Goal: Task Accomplishment & Management: Manage account settings

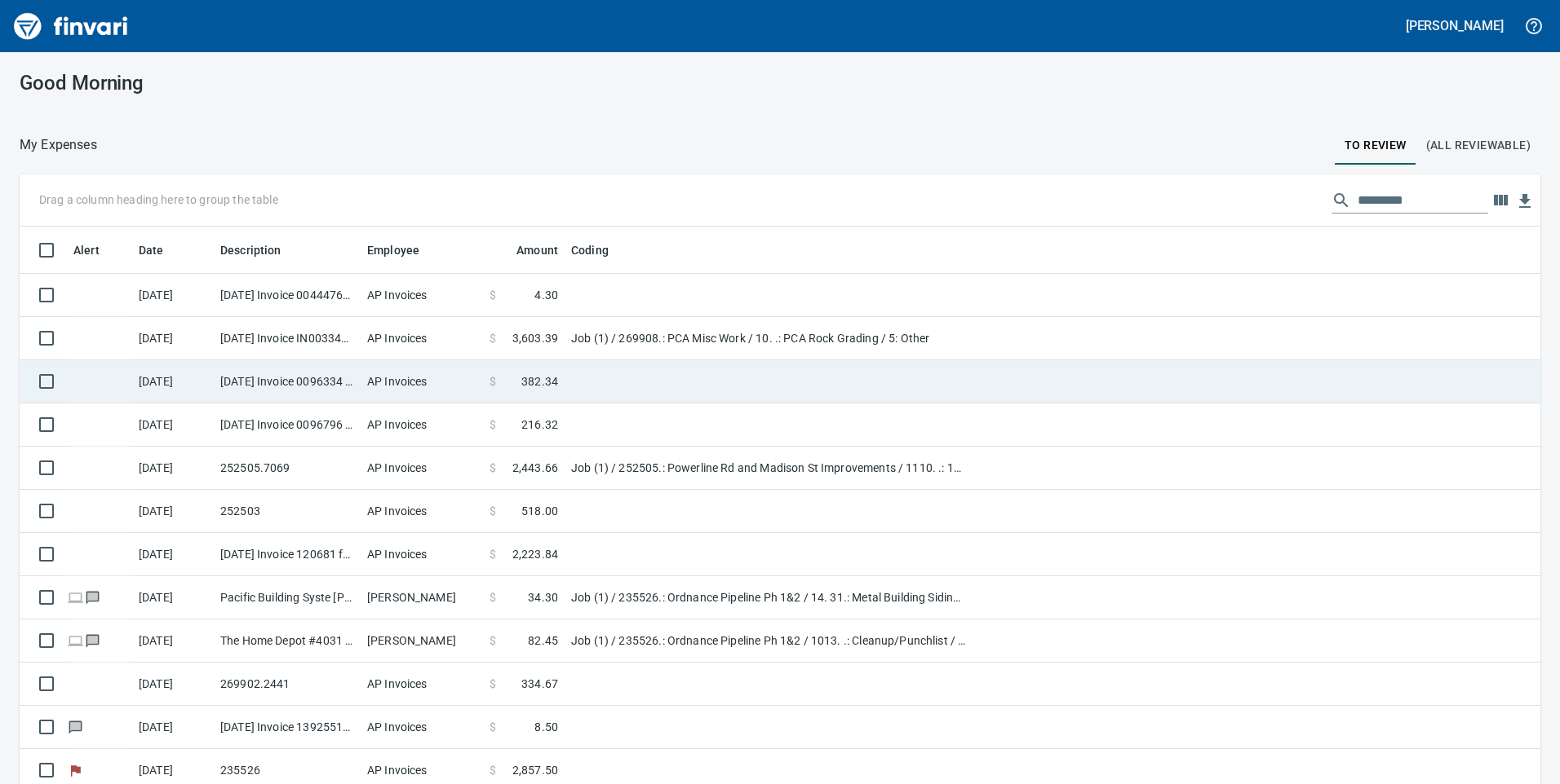
scroll to position [82, 0]
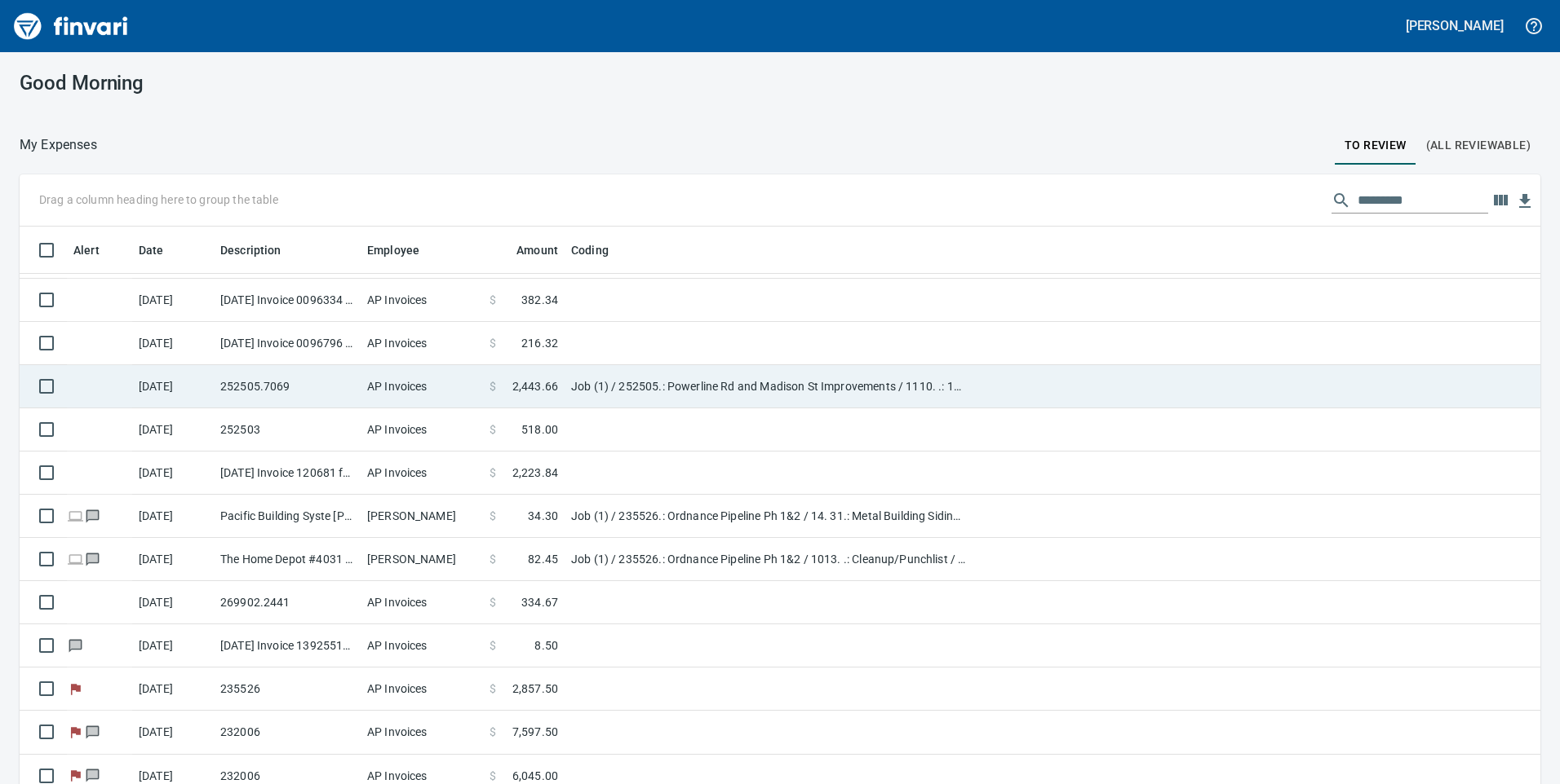
click at [504, 393] on span at bounding box center [504, 386] width 16 height 16
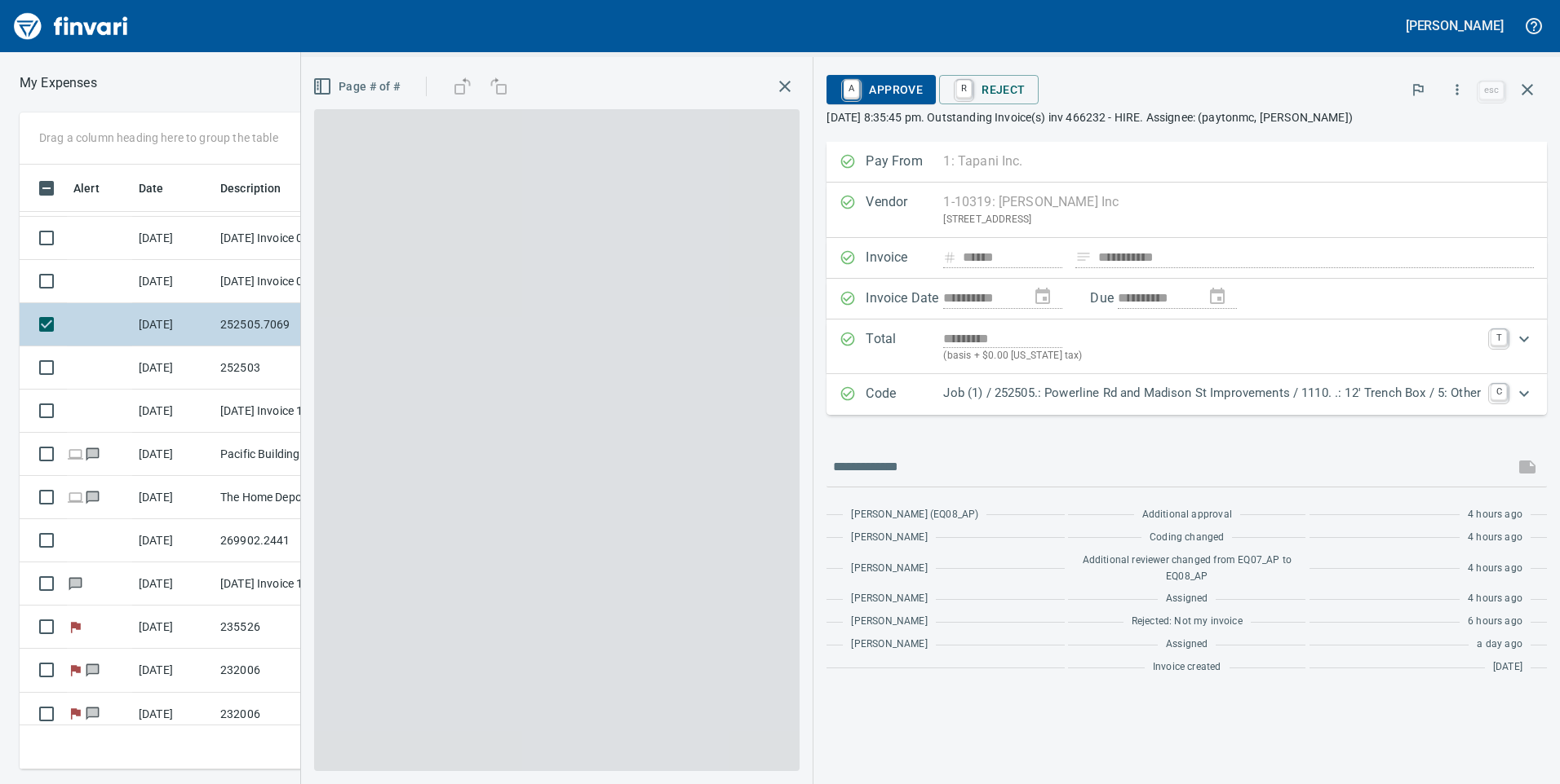
scroll to position [593, 1088]
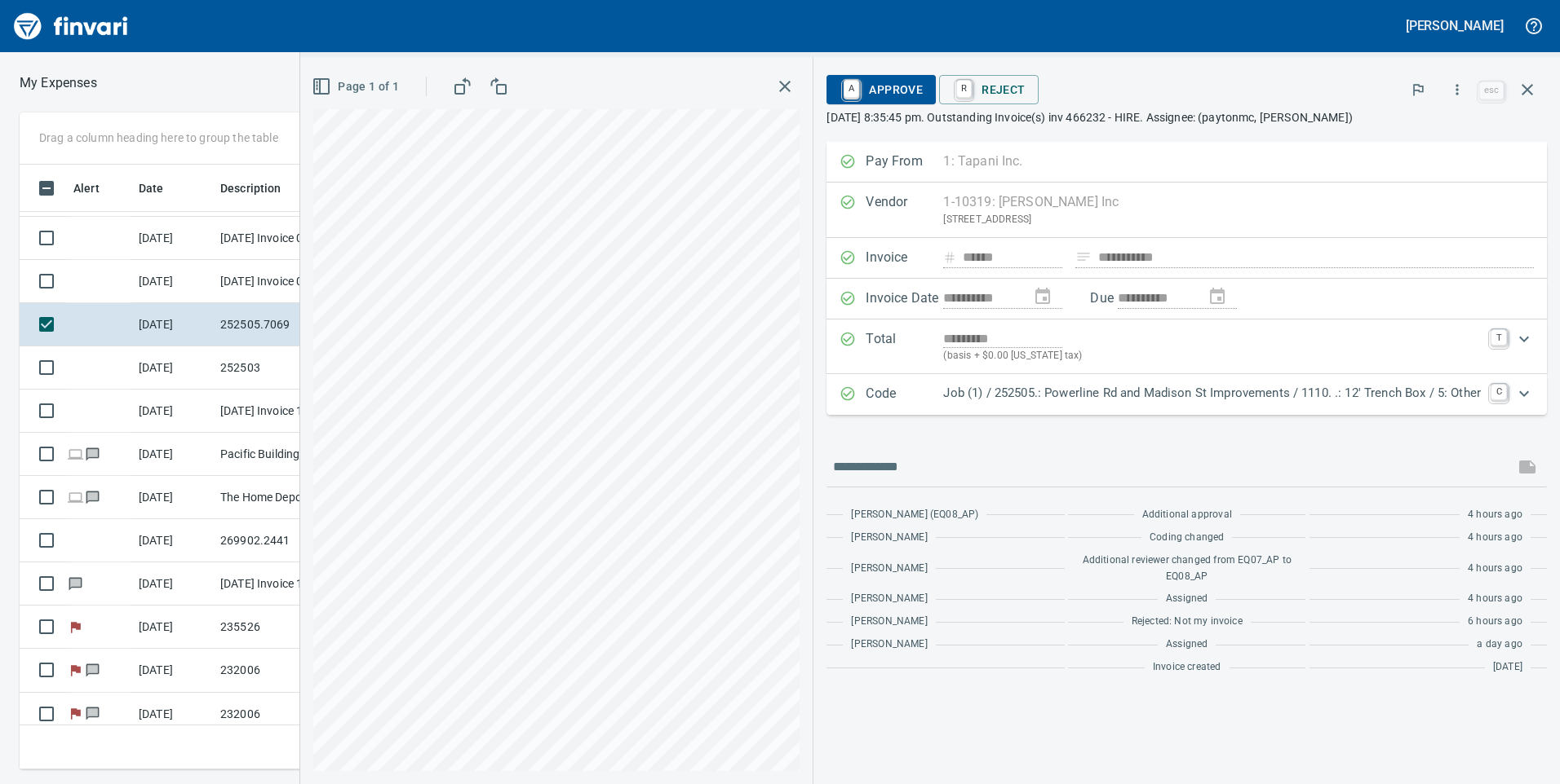
click at [878, 95] on span "A Approve" at bounding box center [881, 90] width 83 height 28
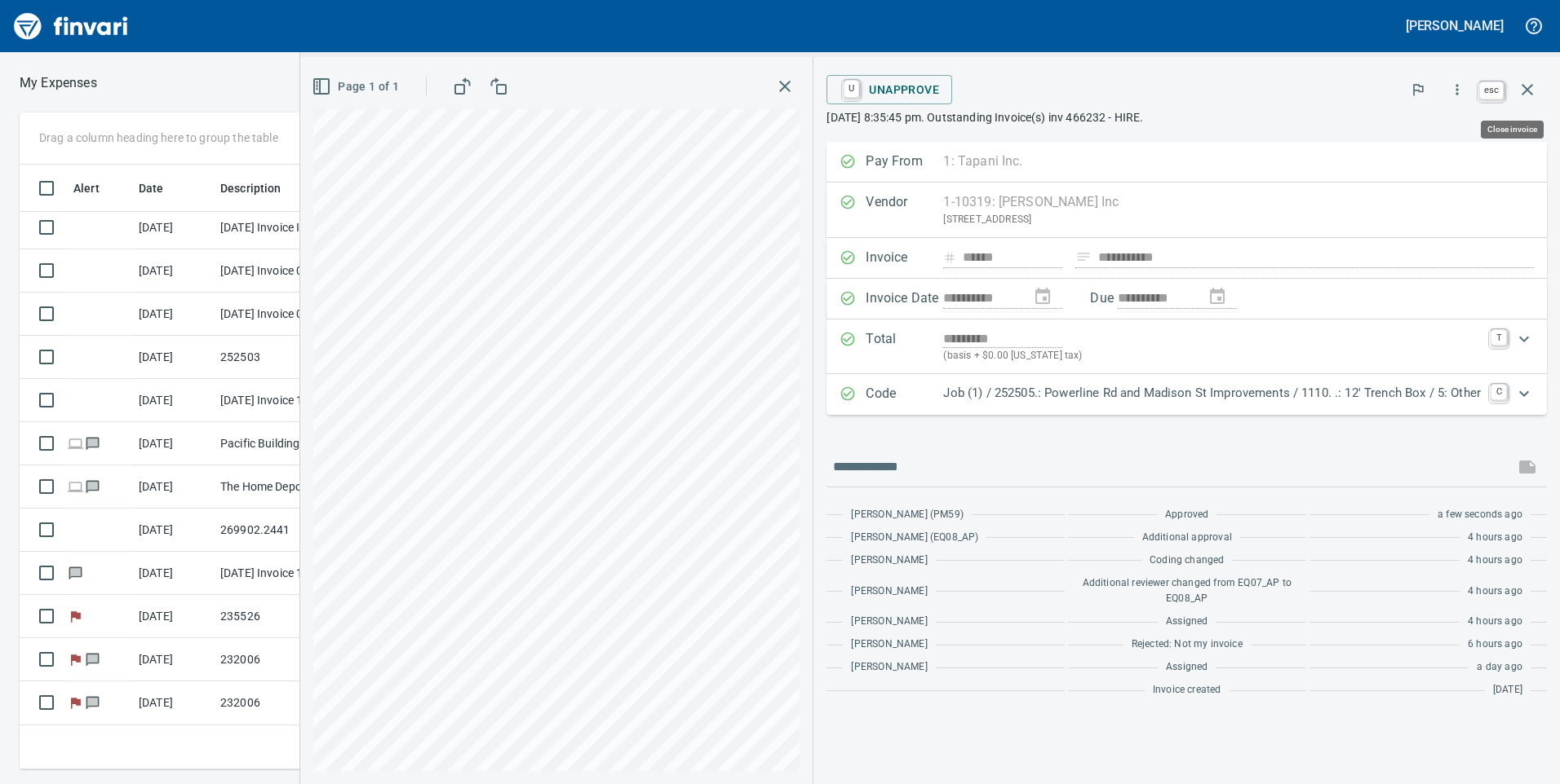
click at [1540, 87] on button "button" at bounding box center [1527, 90] width 39 height 39
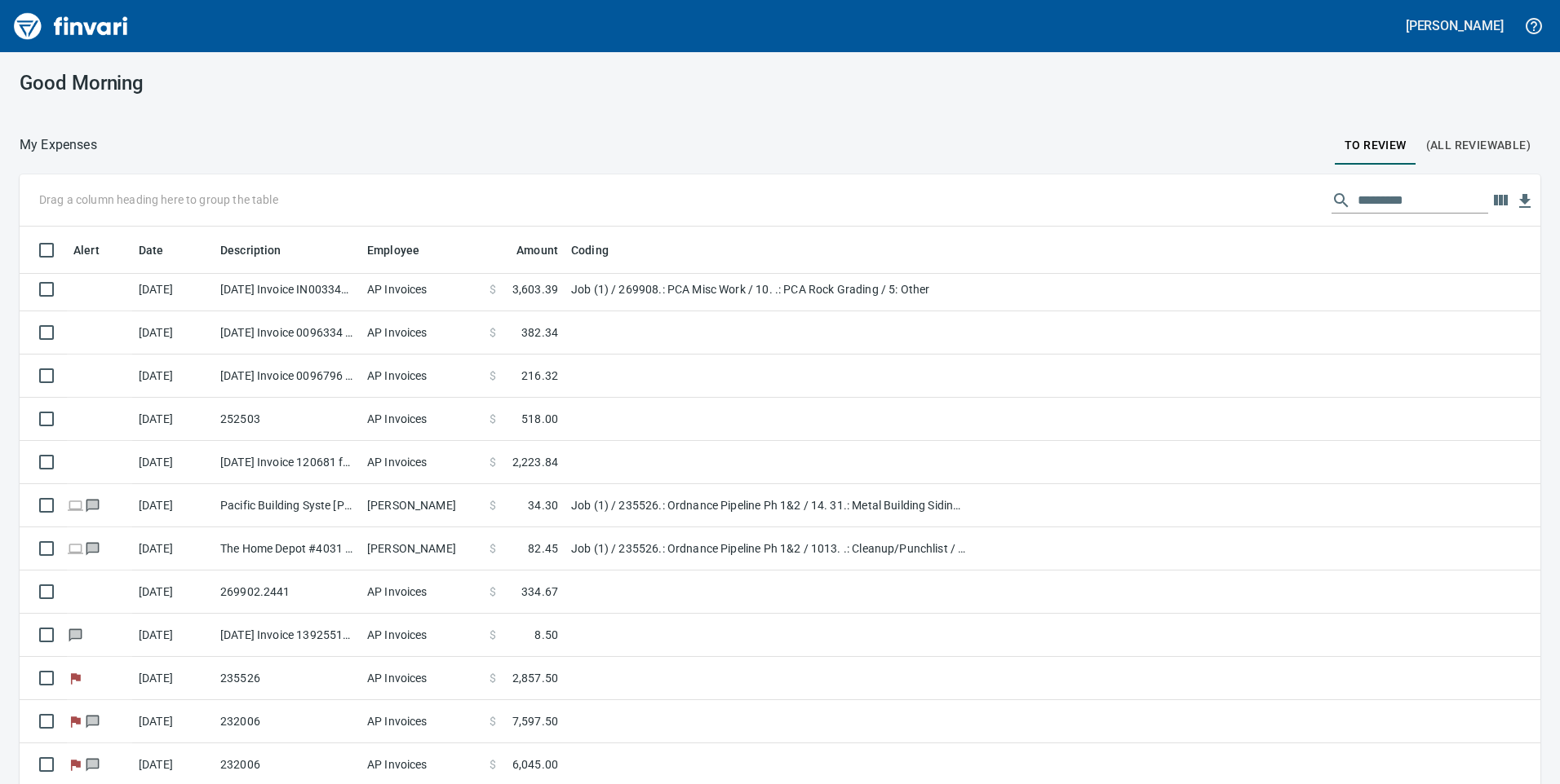
scroll to position [593, 1484]
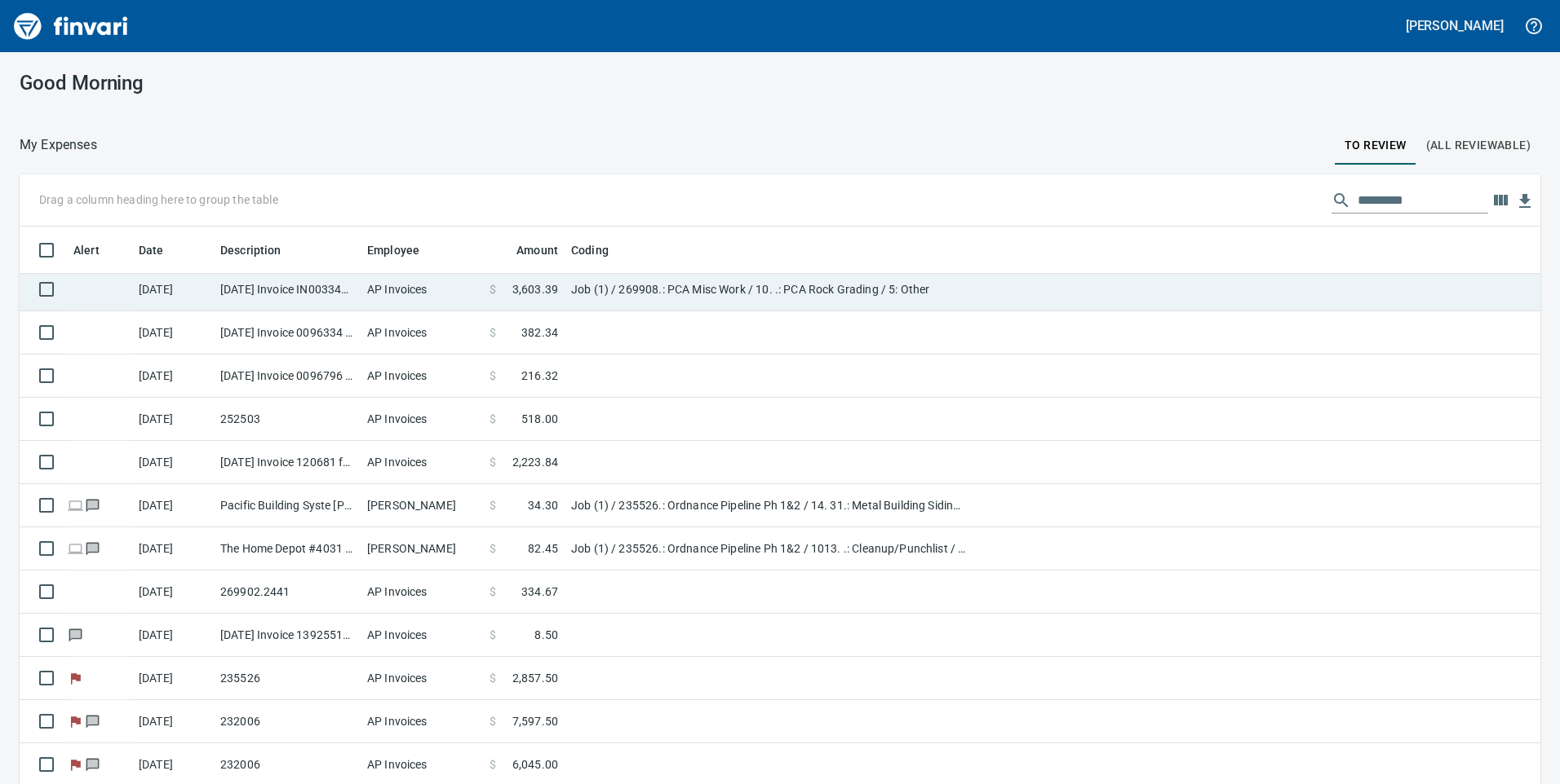
click at [606, 288] on td "Job (1) / 269908.: PCA Misc Work / 10. .: PCA Rock Grading / 5: Other" at bounding box center [768, 289] width 408 height 43
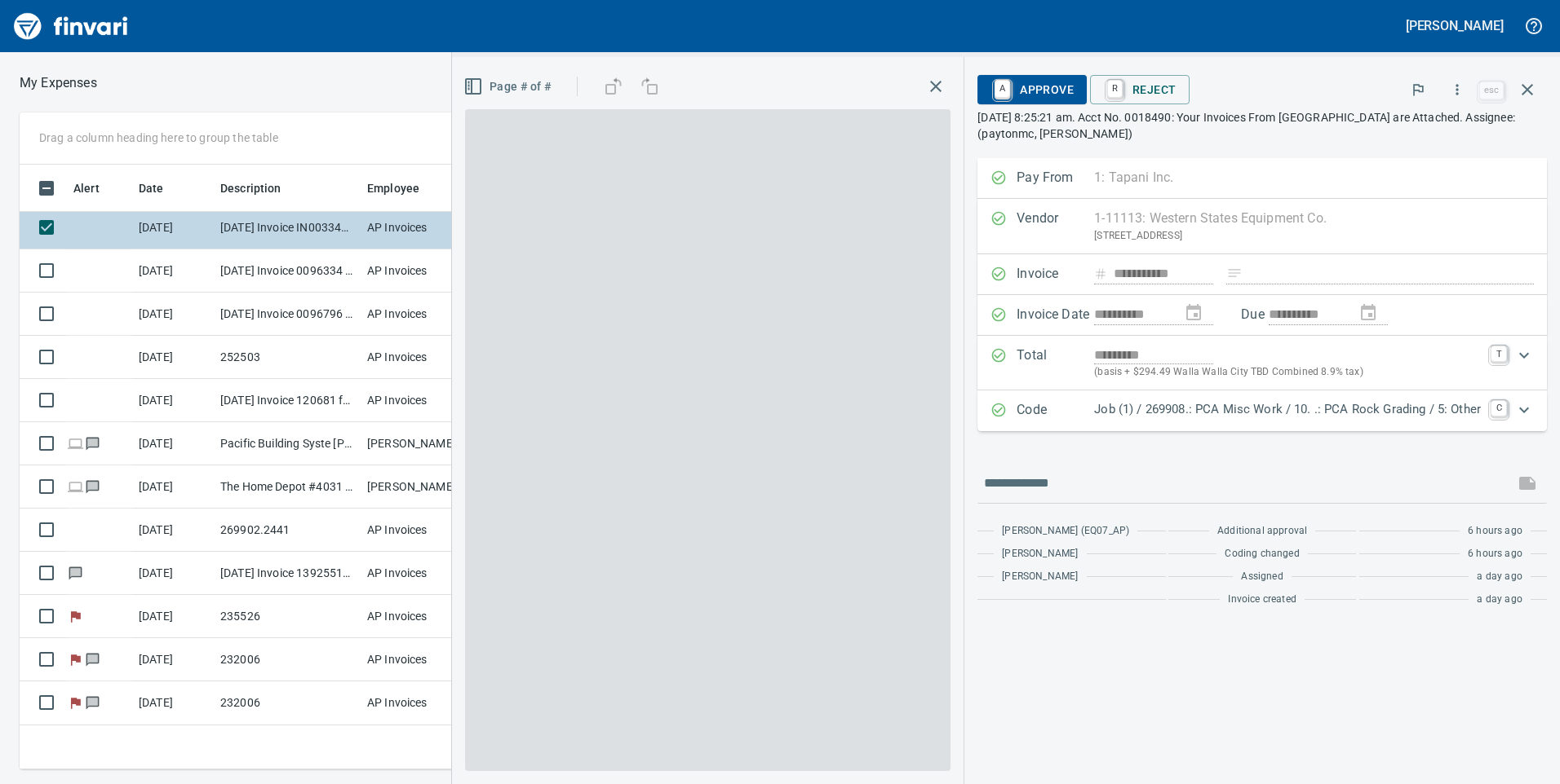
scroll to position [593, 1088]
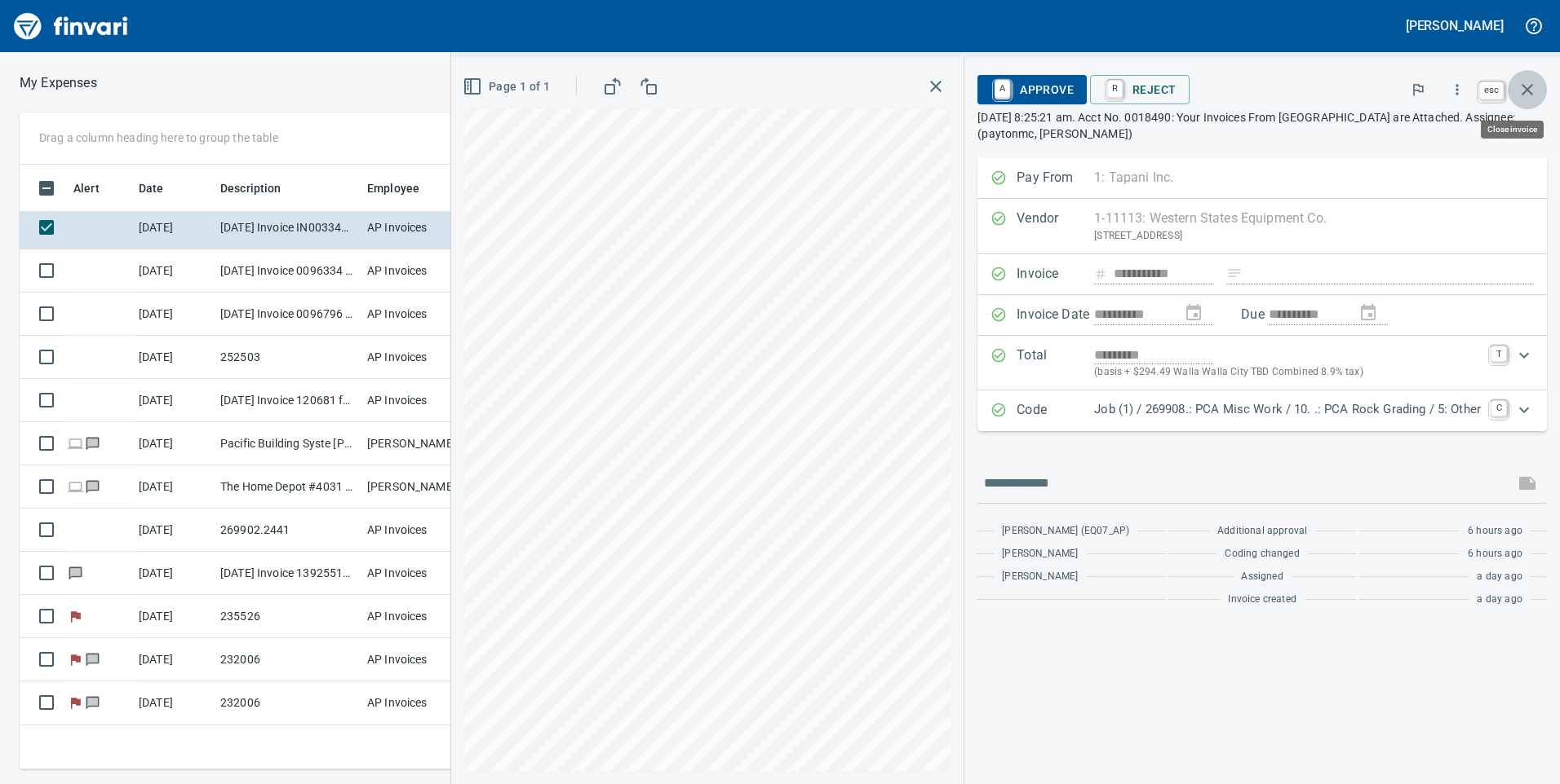
click at [1531, 84] on icon "button" at bounding box center [1527, 90] width 20 height 20
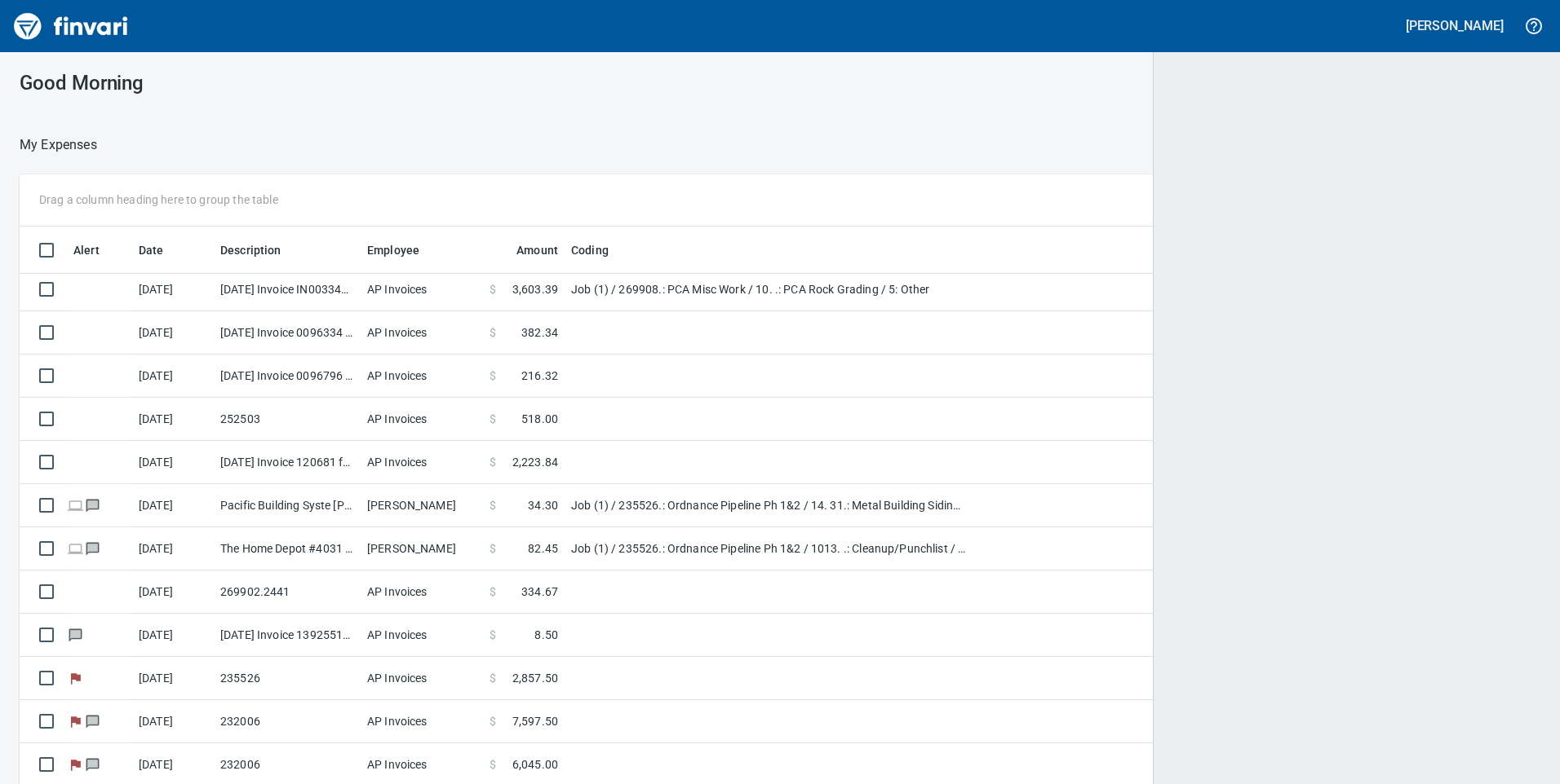
scroll to position [593, 1484]
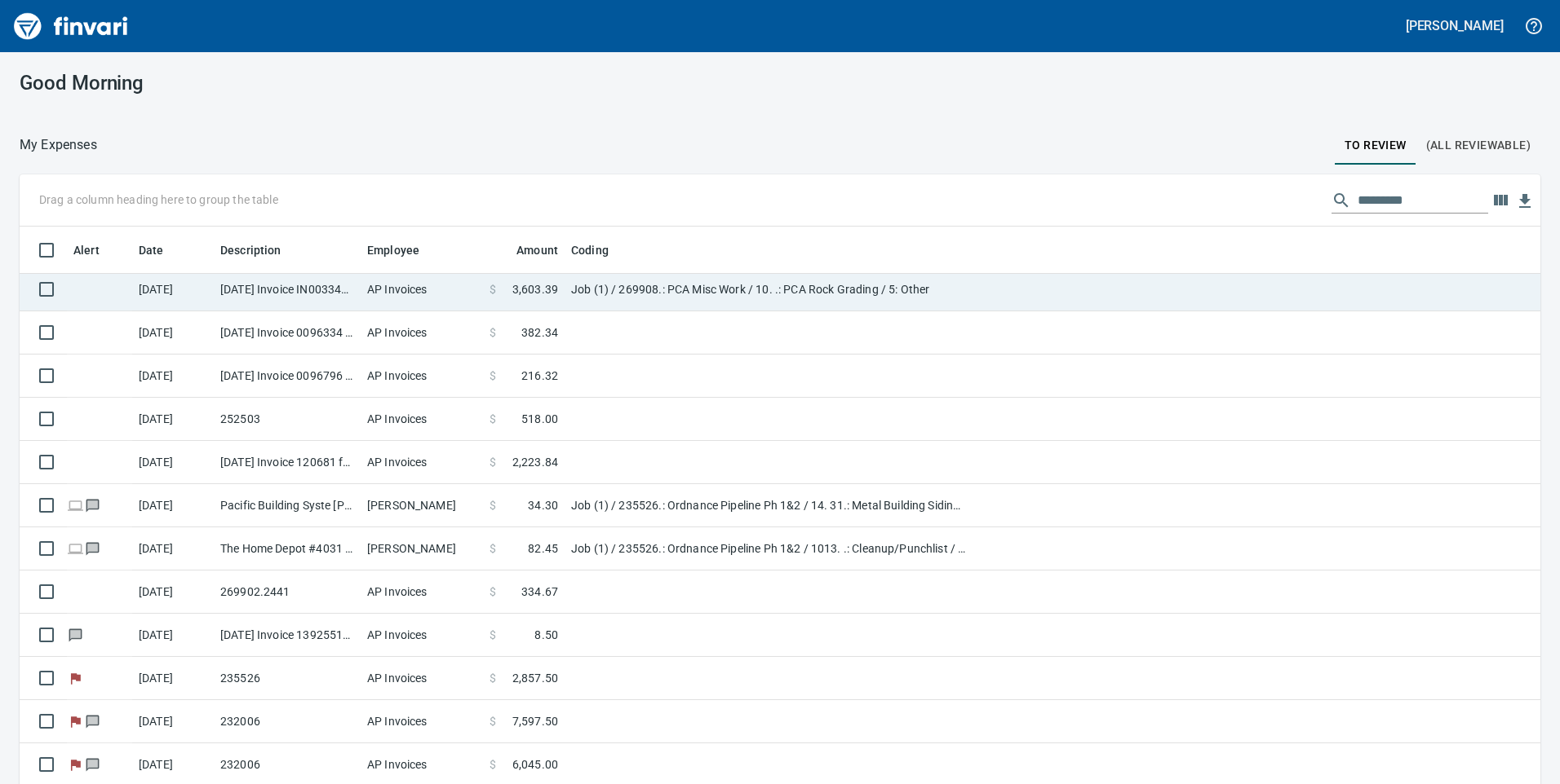
click at [718, 286] on td "Job (1) / 269908.: PCA Misc Work / 10. .: PCA Rock Grading / 5: Other" at bounding box center [768, 289] width 408 height 43
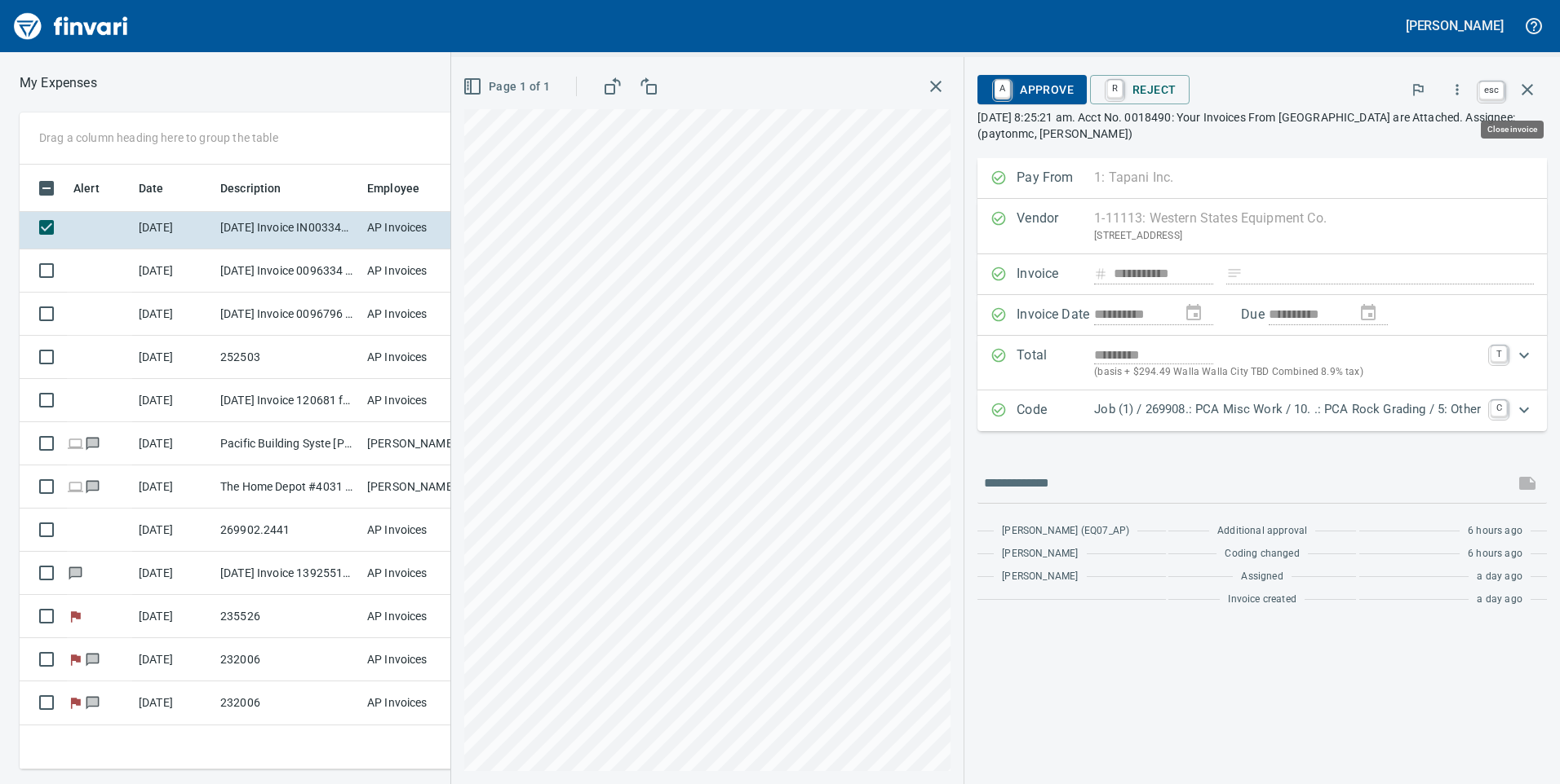
scroll to position [593, 1088]
click at [1531, 89] on icon "button" at bounding box center [1527, 90] width 20 height 20
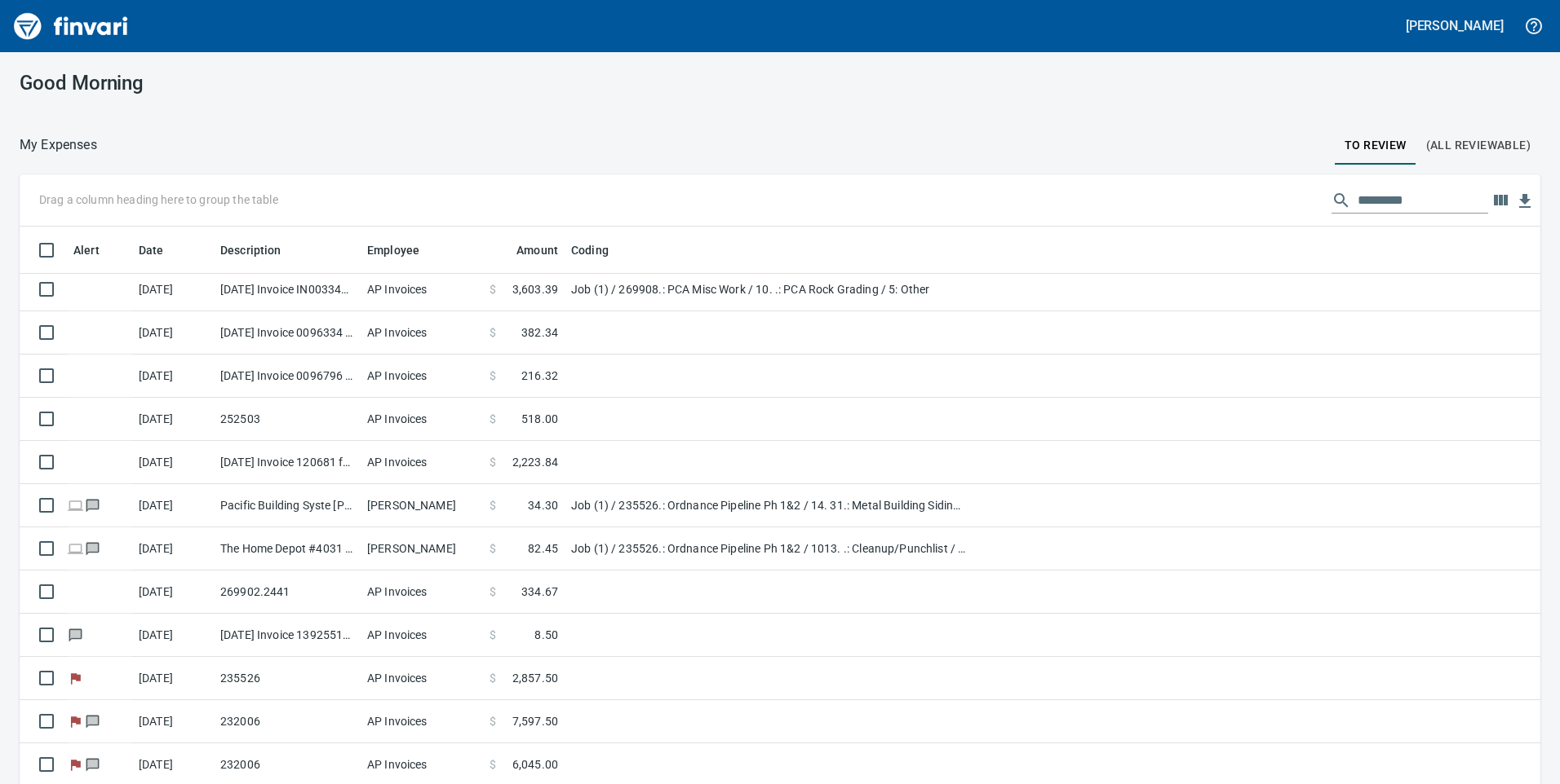
scroll to position [593, 1472]
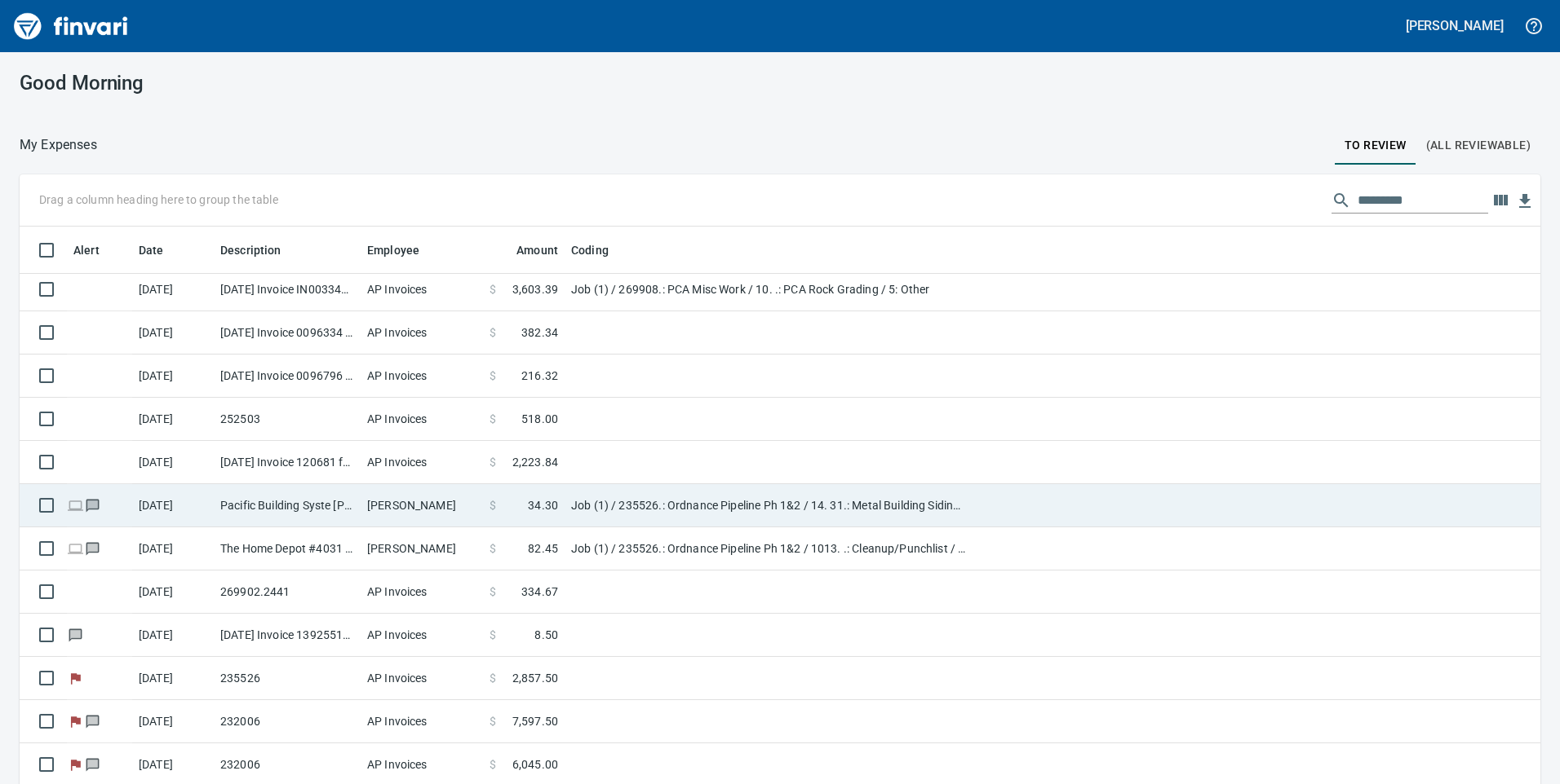
click at [569, 512] on td "Job (1) / 235526.: Ordnance Pipeline Ph 1&2 / 14. 31.: Metal Building Siding Cl…" at bounding box center [768, 506] width 408 height 43
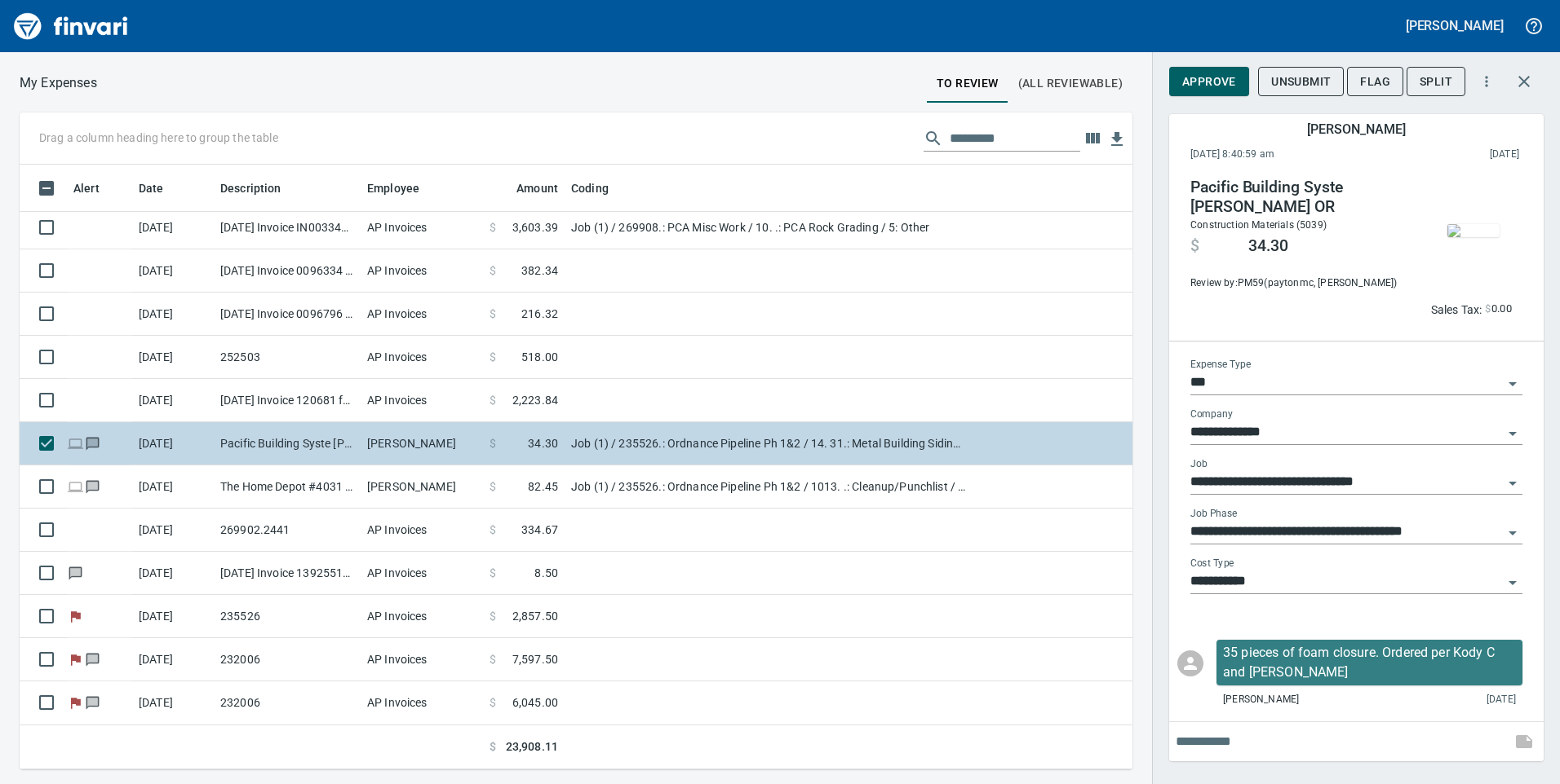
scroll to position [593, 1088]
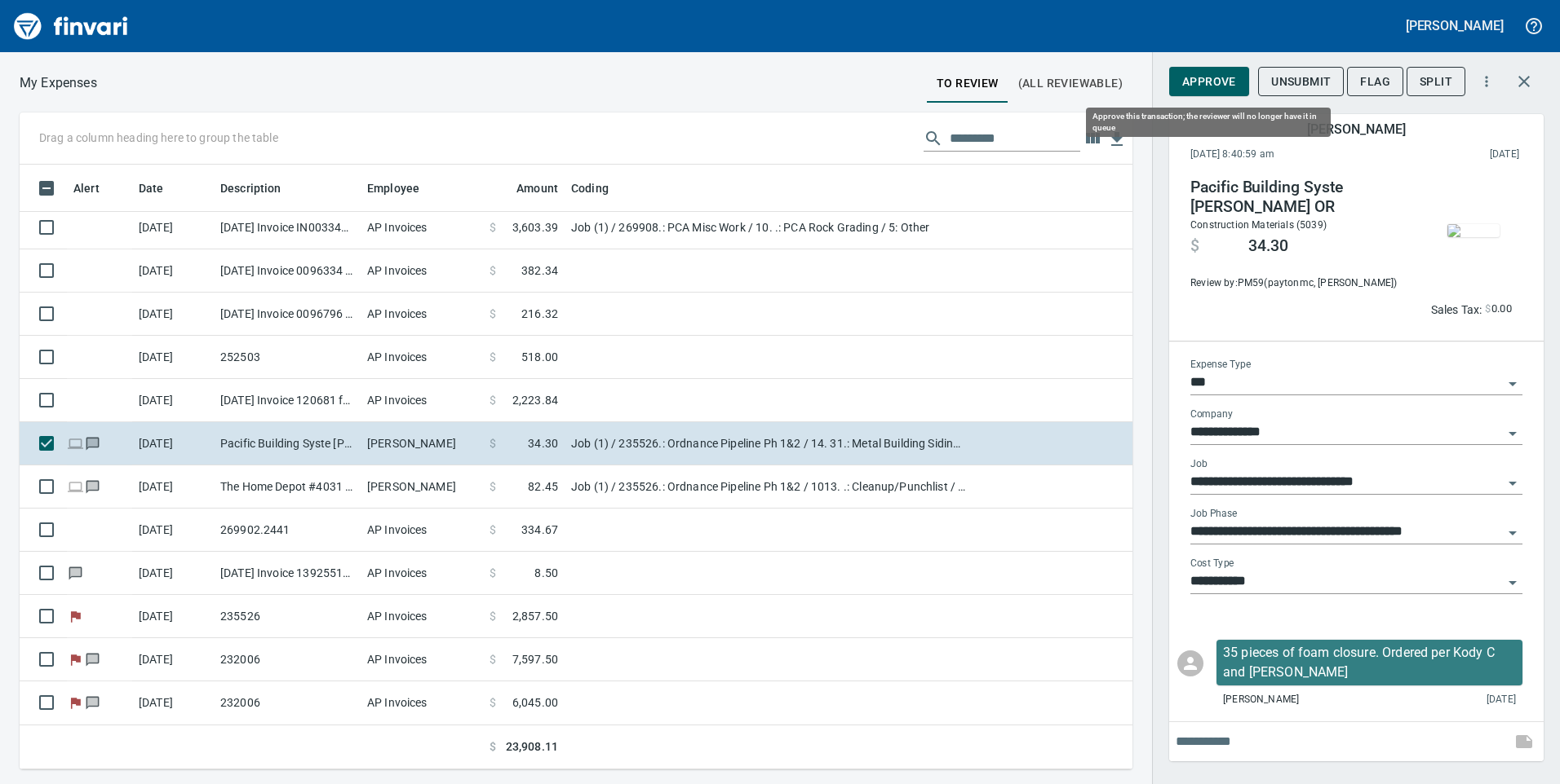
click at [1224, 91] on span "Approve" at bounding box center [1209, 82] width 54 height 20
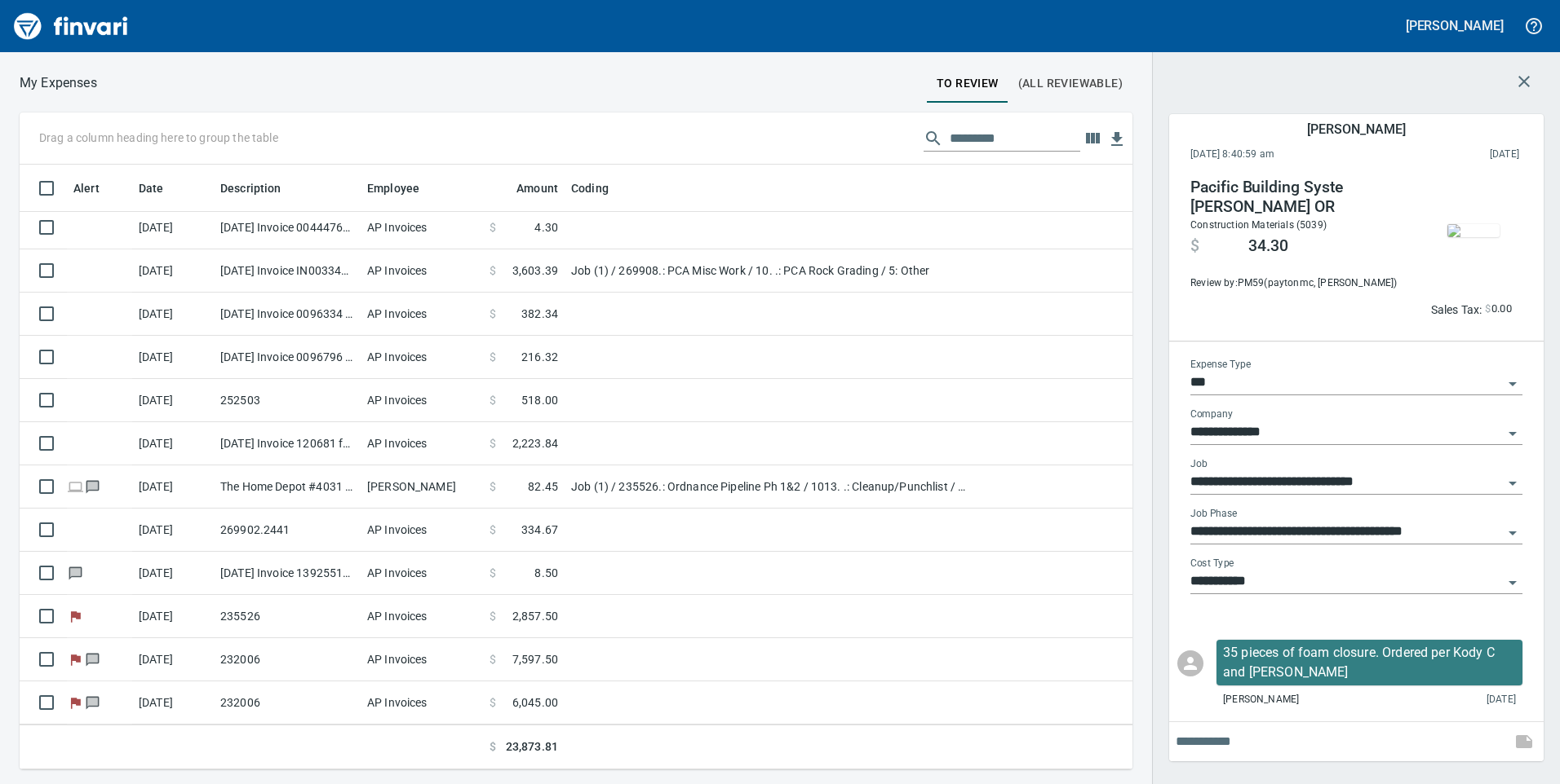
scroll to position [5, 0]
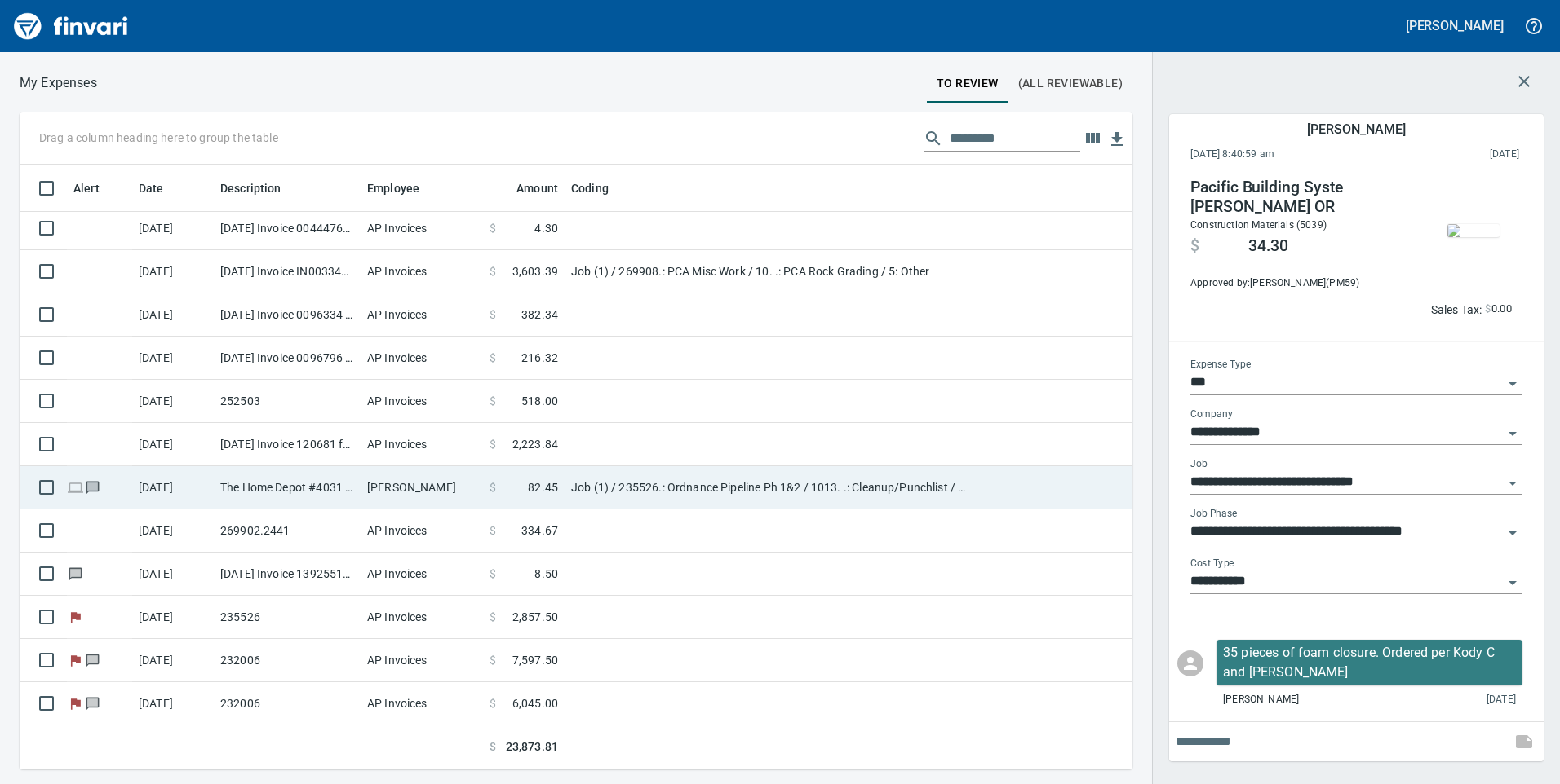
click at [733, 488] on td "Job (1) / 235526.: Ordnance Pipeline Ph 1&2 / 1013. .: Cleanup/Punchlist / 5: O…" at bounding box center [768, 488] width 408 height 43
type input "**********"
type input "********"
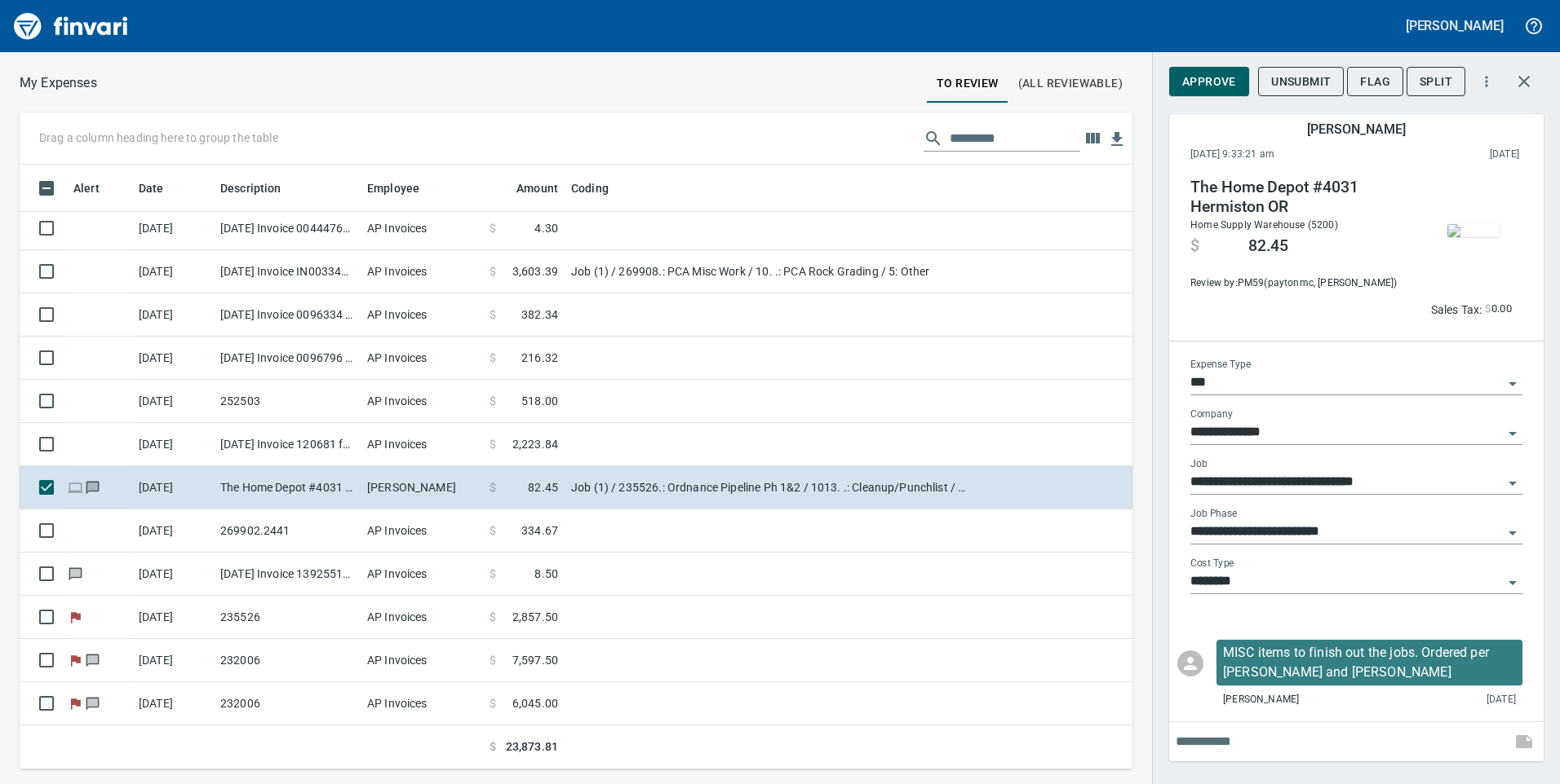
click at [1227, 92] on button "Approve" at bounding box center [1209, 82] width 80 height 30
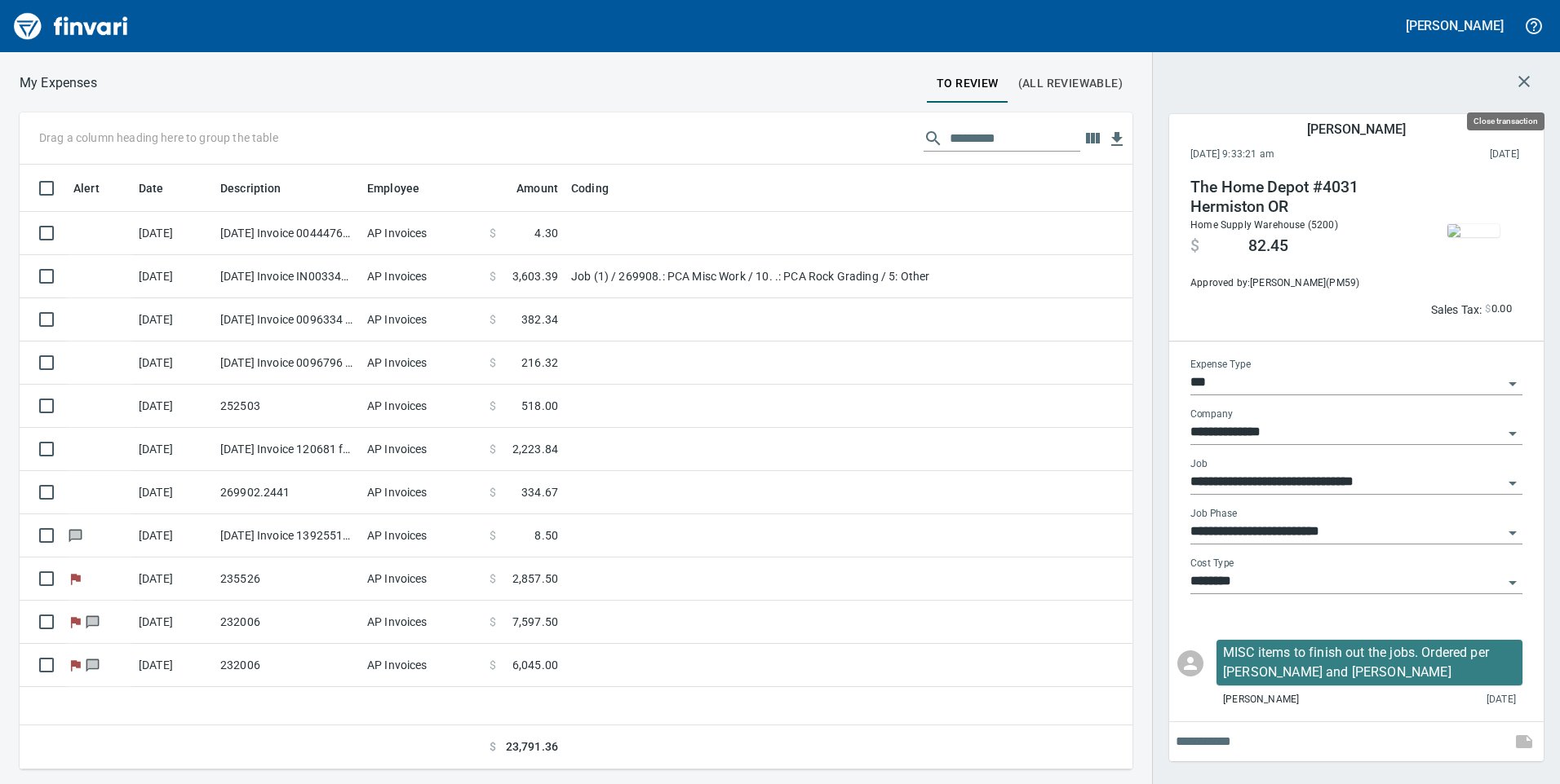
click at [1526, 85] on icon "button" at bounding box center [1524, 82] width 20 height 20
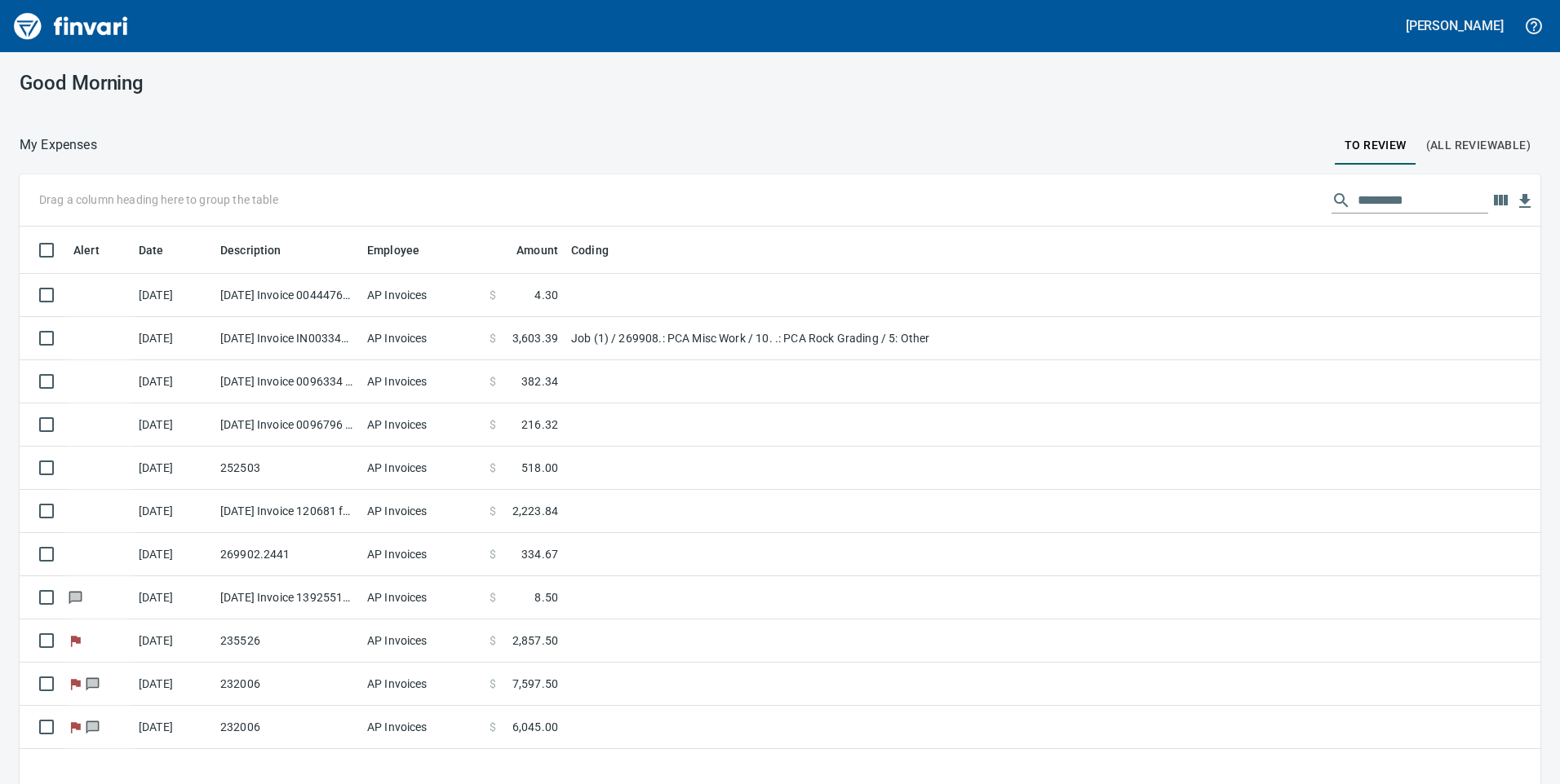
scroll to position [2, 2]
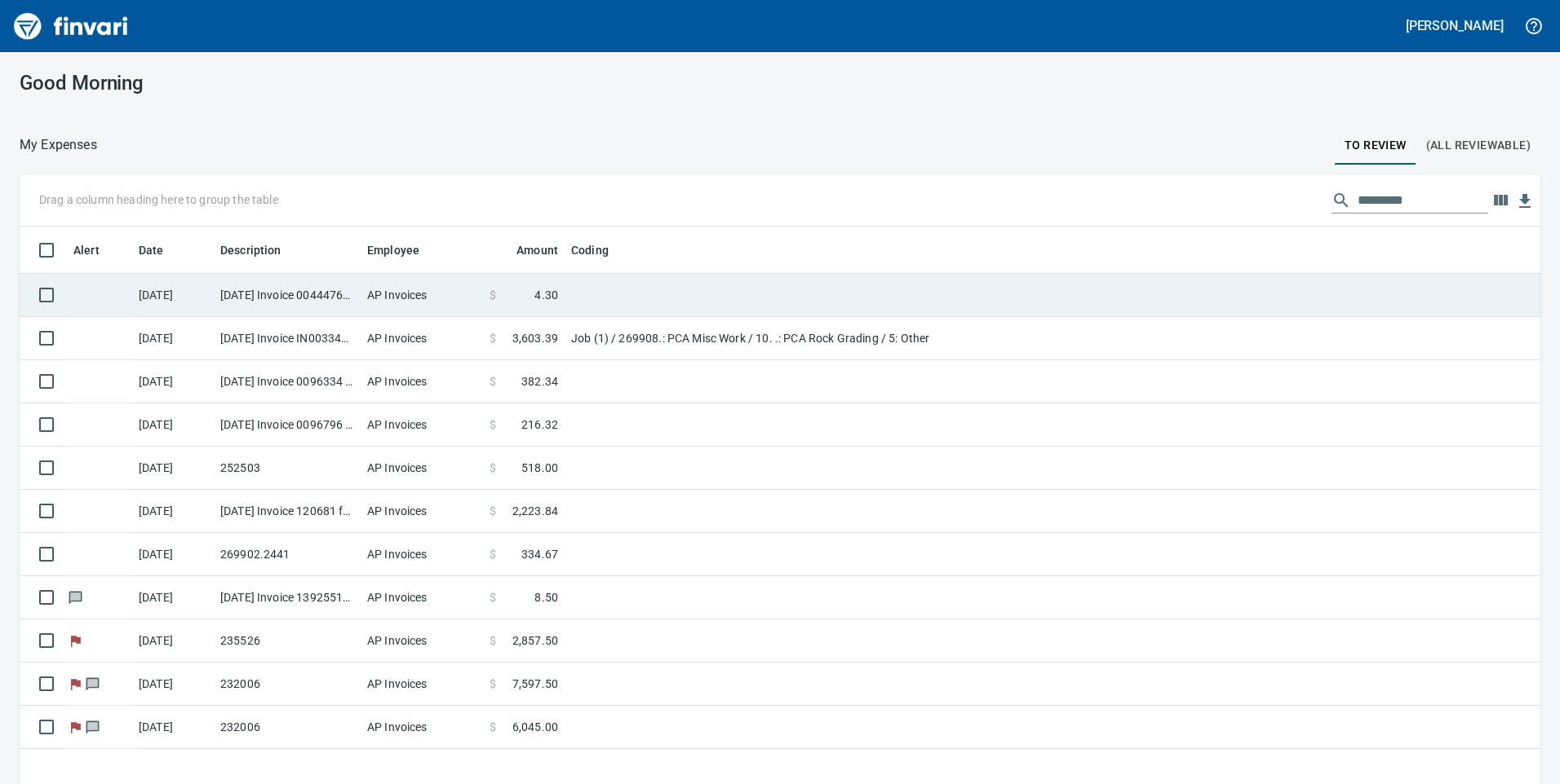
click at [340, 304] on td "[DATE] Invoice 0044476536 from [MEDICAL_DATA] Industrial (1-30405)" at bounding box center [288, 295] width 147 height 43
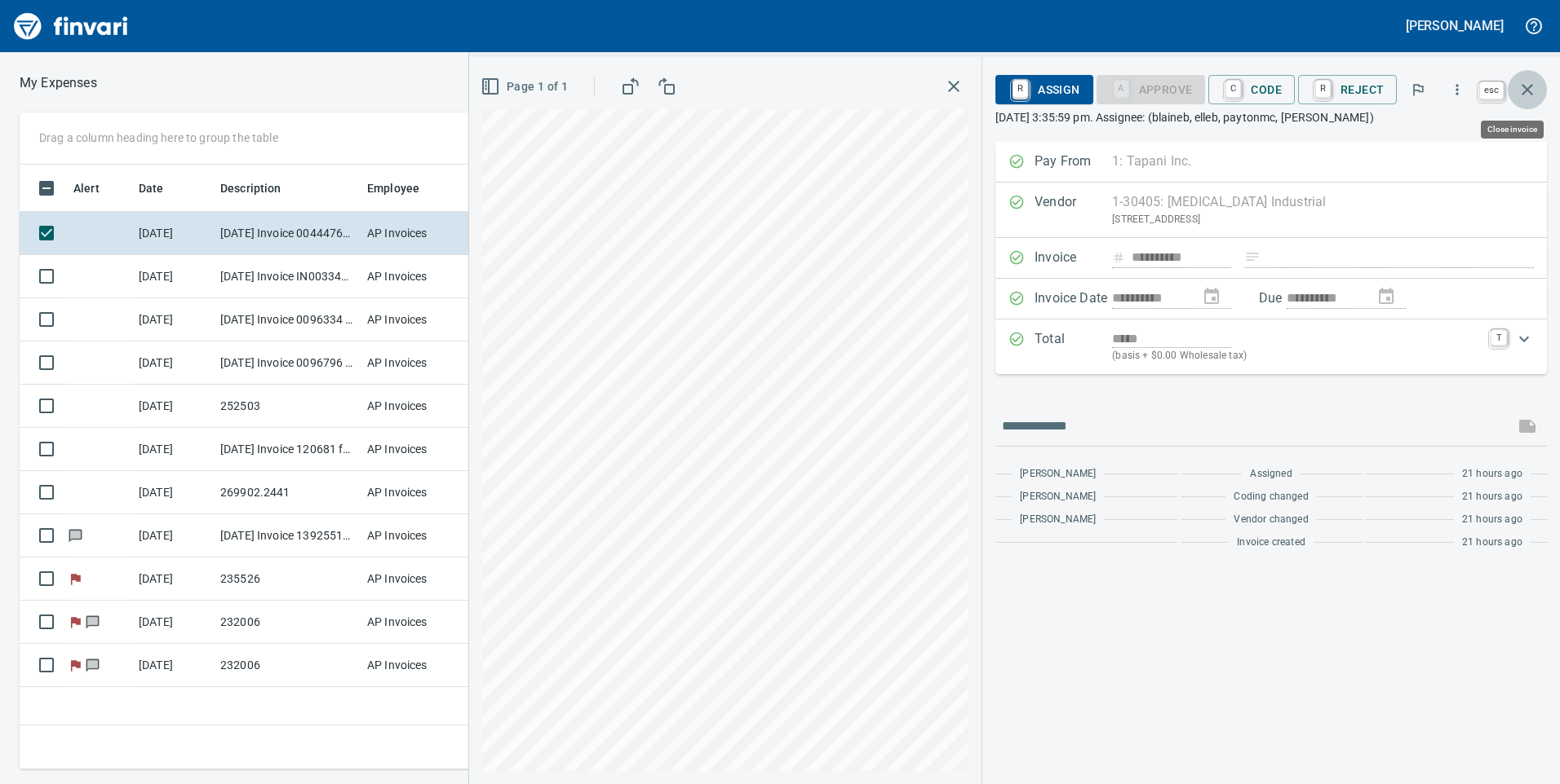
click at [1528, 82] on icon "button" at bounding box center [1527, 90] width 20 height 20
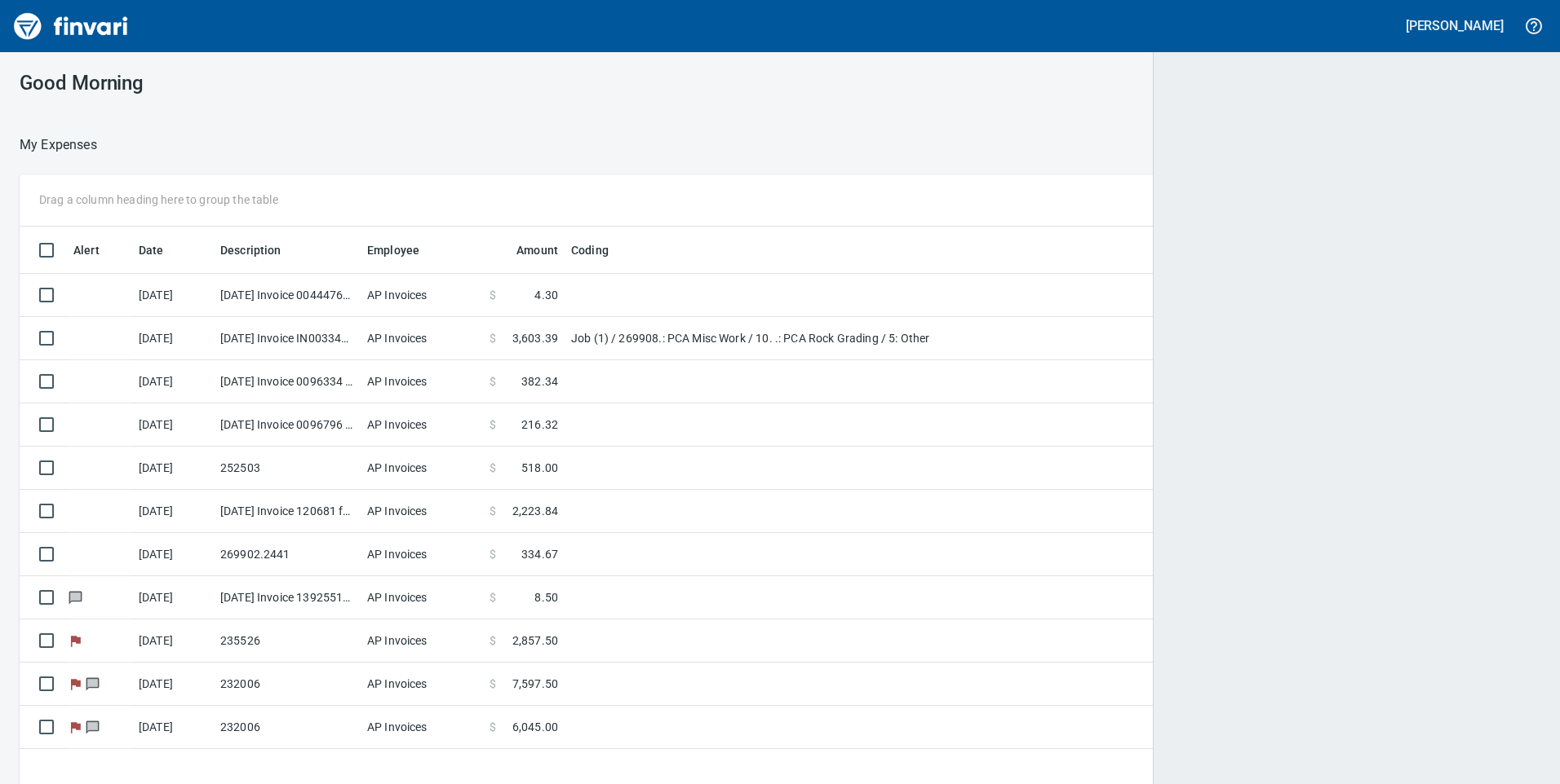
scroll to position [593, 1496]
